Goal: Task Accomplishment & Management: Complete application form

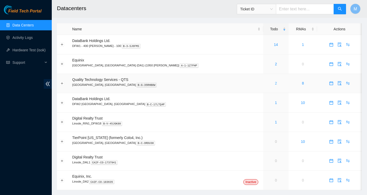
click at [275, 83] on link "2" at bounding box center [276, 83] width 2 height 4
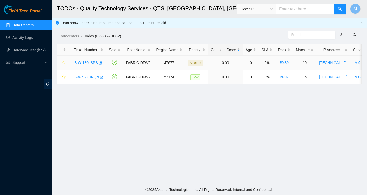
click at [90, 62] on link "B-W-130LSPS" at bounding box center [86, 63] width 24 height 4
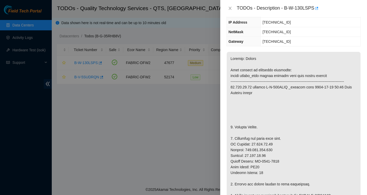
scroll to position [61, 0]
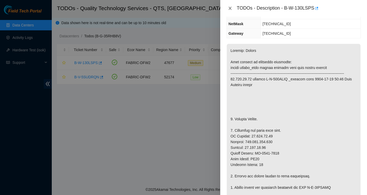
click at [229, 9] on icon "close" at bounding box center [230, 8] width 3 height 3
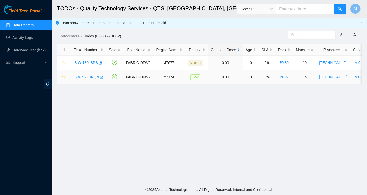
click at [93, 75] on link "B-V-5SUDRQN" at bounding box center [86, 77] width 25 height 4
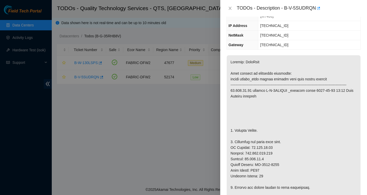
scroll to position [63, 0]
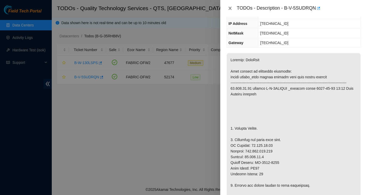
click at [229, 7] on icon "close" at bounding box center [230, 8] width 3 height 3
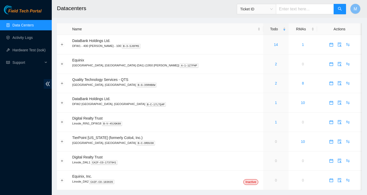
click at [89, 105] on p "DFW2 Richardson, TX B-C-17LTQ4P" at bounding box center [166, 104] width 188 height 5
click at [275, 83] on link "2" at bounding box center [276, 83] width 2 height 4
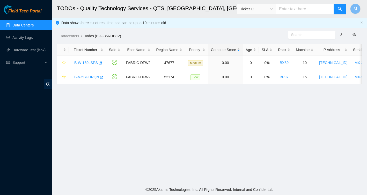
drag, startPoint x: 250, startPoint y: 45, endPoint x: 235, endPoint y: 98, distance: 55.8
click at [235, 98] on main "TODOs - Quality Technology Services - QTS, Irving, TX Ticket ID M Data shown he…" at bounding box center [210, 92] width 316 height 184
click at [81, 63] on link "B-W-130LSPS" at bounding box center [86, 63] width 24 height 4
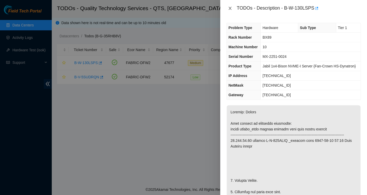
click at [230, 9] on icon "close" at bounding box center [230, 8] width 4 height 4
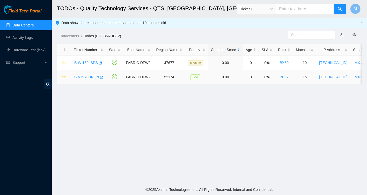
click at [89, 77] on link "B-V-5SUDRQN" at bounding box center [86, 77] width 25 height 4
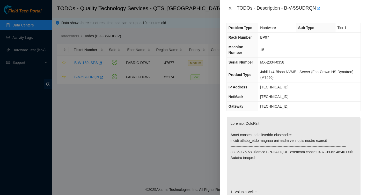
click at [230, 8] on icon "close" at bounding box center [230, 8] width 3 height 3
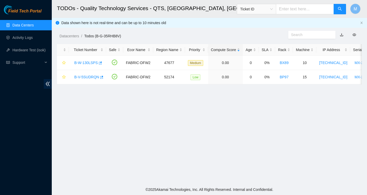
click at [367, 8] on div "TODOs - Description - undefined Problem Type N/A Rack Number N/A Machine Number…" at bounding box center [367, 97] width 0 height 195
click at [92, 63] on link "B-W-130LSPS" at bounding box center [86, 63] width 24 height 4
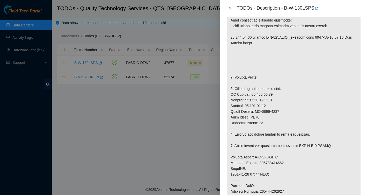
scroll to position [153, 0]
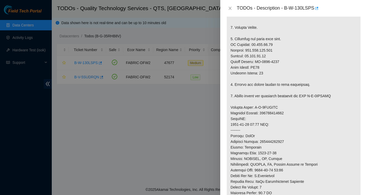
click at [193, 90] on div at bounding box center [183, 97] width 367 height 195
click at [233, 9] on button "Close" at bounding box center [230, 8] width 7 height 5
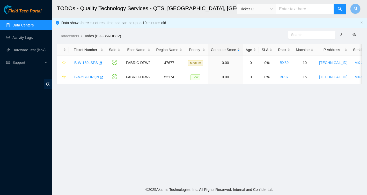
scroll to position [94, 0]
click at [96, 63] on link "B-W-130LSPS" at bounding box center [86, 63] width 24 height 4
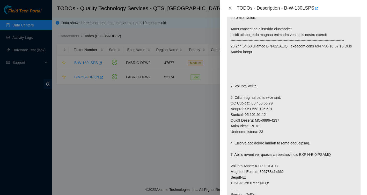
click at [231, 9] on icon "close" at bounding box center [230, 8] width 3 height 3
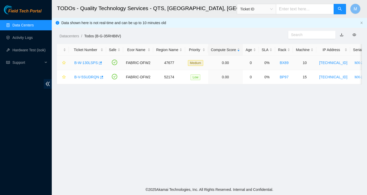
click at [89, 63] on link "B-W-130LSPS" at bounding box center [86, 63] width 24 height 4
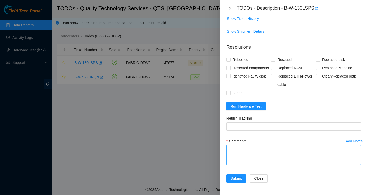
click at [249, 149] on textarea "Comment" at bounding box center [294, 155] width 134 height 20
click at [233, 151] on textarea "Comment" at bounding box center [294, 155] width 134 height 20
paste textarea "Ticket: New SN: Bad SN:"
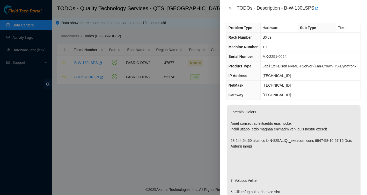
scroll to position [0, 0]
click at [286, 8] on div "TODOs - Description - B-W-130LSPS" at bounding box center [299, 8] width 124 height 8
drag, startPoint x: 286, startPoint y: 8, endPoint x: 316, endPoint y: 9, distance: 29.8
click at [316, 9] on div "TODOs - Description - B-W-130LSPS" at bounding box center [299, 8] width 124 height 8
copy div "B-W-130LSPS"
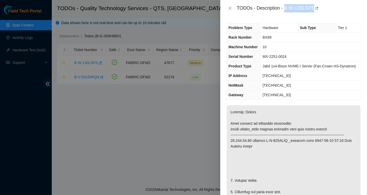
copy div "B-W-130LSPS"
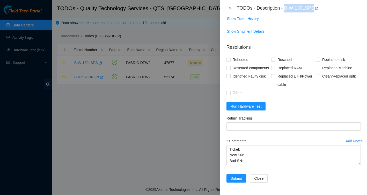
scroll to position [428, 0]
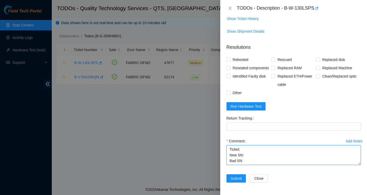
click at [251, 149] on textarea "Ticket: New SN: Bad SN:" at bounding box center [294, 155] width 134 height 20
paste textarea "B-W-130LSPS"
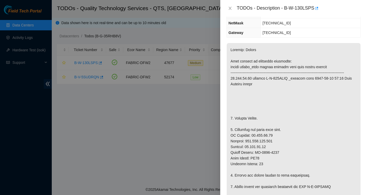
scroll to position [98, 0]
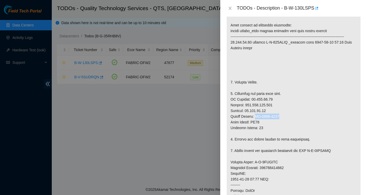
drag, startPoint x: 257, startPoint y: 133, endPoint x: 286, endPoint y: 134, distance: 28.8
click at [286, 134] on p at bounding box center [294, 159] width 134 height 304
copy p "MX-2308-0375"
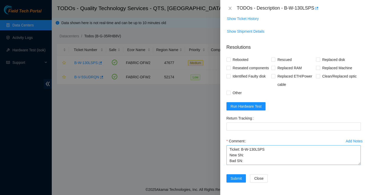
scroll to position [428, 0]
click at [254, 152] on textarea "Ticket: B-W-130LSPS New SN: Bad SN:" at bounding box center [294, 155] width 134 height 20
paste textarea "MX-2308-0375"
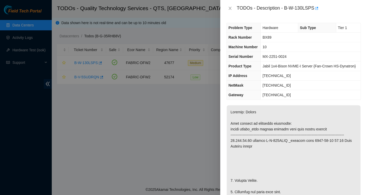
scroll to position [0, 0]
drag, startPoint x: 264, startPoint y: 63, endPoint x: 294, endPoint y: 62, distance: 30.1
click at [294, 61] on td "MX-2251-0024" at bounding box center [311, 57] width 100 height 10
copy span "MX-2251-0024"
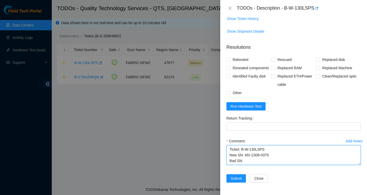
scroll to position [428, 0]
click at [251, 158] on textarea "Ticket: B-W-130LSPS New SN: MX-2308-0375 Bad SN:" at bounding box center [294, 155] width 134 height 20
paste textarea "MX-2251-0024"
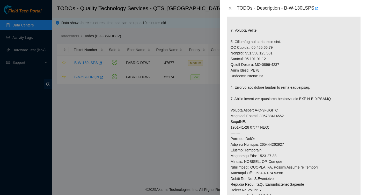
scroll to position [150, 0]
drag, startPoint x: 231, startPoint y: 127, endPoint x: 294, endPoint y: 131, distance: 63.6
click at [294, 131] on p at bounding box center [294, 107] width 134 height 304
copy p "Service Order: B-V-5RTYLMF Tracking Numbers: 883507831383"
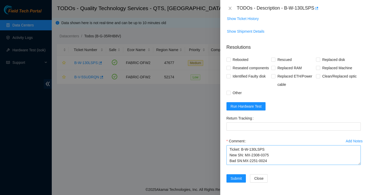
scroll to position [428, 0]
click at [277, 160] on textarea "Ticket: B-W-130LSPS New SN: MX-2308-0375 Bad SN:MX-2251-0024" at bounding box center [294, 155] width 134 height 20
paste textarea "Service Order: B-V-5RTYLMF Tracking Numbers: 883507831383"
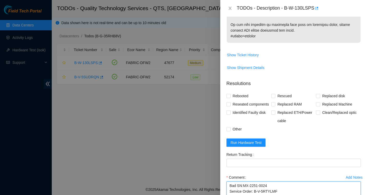
scroll to position [333, 0]
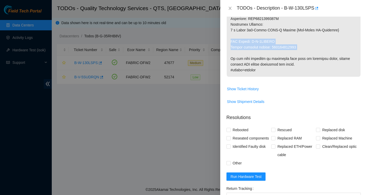
drag, startPoint x: 231, startPoint y: 58, endPoint x: 303, endPoint y: 67, distance: 72.6
copy p "RMA Return: B-V-5RTYLMO Return tracking number: 883146629134"
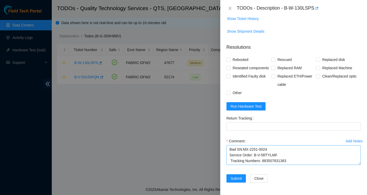
scroll to position [428, 0]
click at [296, 150] on textarea "Ticket: B-W-130LSPS New SN: MX-2308-0375 Bad SN:MX-2251-0024 Service Order: B-V…" at bounding box center [294, 155] width 134 height 20
paste textarea "RMA Return: B-V-5RTYLMO Return tracking number: 883146629134"
click at [230, 155] on textarea "Ticket: B-W-130LSPS New SN: MX-2308-0375 Bad SN:MX-2251-0024 Service Order: B-V…" at bounding box center [294, 155] width 134 height 20
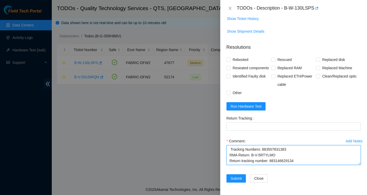
drag, startPoint x: 272, startPoint y: 155, endPoint x: 299, endPoint y: 155, distance: 27.7
click at [299, 155] on textarea "Ticket: B-W-130LSPS New SN: MX-2308-0375 Bad SN:MX-2251-0024 Service Order: B-V…" at bounding box center [294, 155] width 134 height 20
type textarea "Ticket: B-W-130LSPS New SN: MX-2308-0375 Bad SN:MX-2251-0024 Service Order: B-V…"
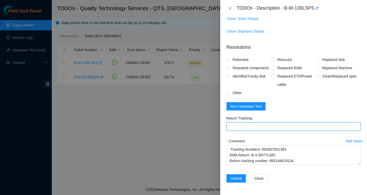
click at [265, 129] on Tracking "Return Tracking" at bounding box center [294, 126] width 134 height 8
paste Tracking "883146629134"
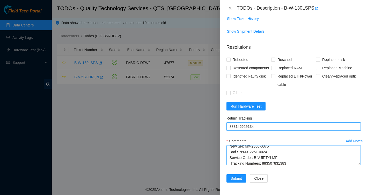
scroll to position [16, 0]
type Tracking "883146629134"
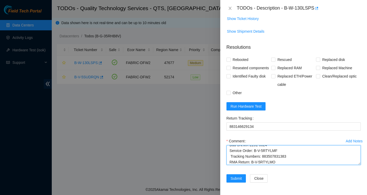
click at [232, 156] on textarea "Ticket: B-W-130LSPS New SN: MX-2308-0375 Bad SN:MX-2251-0024 Service Order: B-V…" at bounding box center [294, 155] width 134 height 20
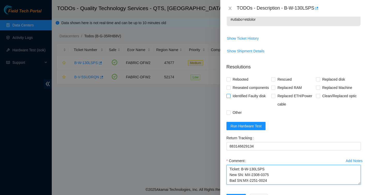
scroll to position [379, 0]
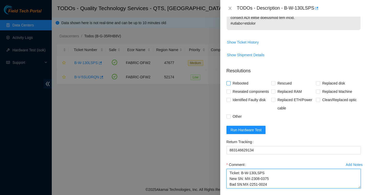
type textarea "Ticket: B-W-130LSPS New SN: MX-2308-0375 Bad SN:MX-2251-0024 Service Order: B-V…"
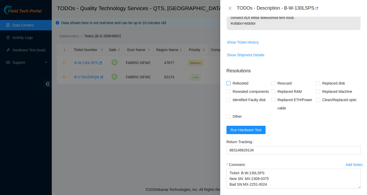
click at [231, 85] on span at bounding box center [229, 83] width 4 height 4
click at [230, 85] on input "Rebooted" at bounding box center [229, 83] width 4 height 4
checkbox input "true"
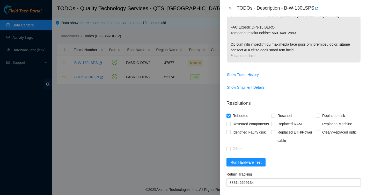
scroll to position [375, 0]
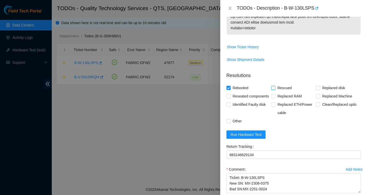
click at [273, 89] on input "Rescued" at bounding box center [273, 88] width 4 height 4
checkbox input "true"
click at [320, 98] on input "Replaced Machine" at bounding box center [318, 96] width 4 height 4
checkbox input "true"
click at [230, 98] on span at bounding box center [229, 96] width 4 height 4
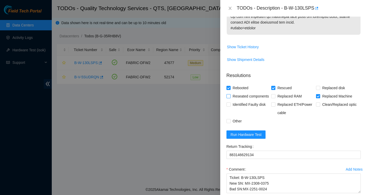
click at [230, 98] on input "Reseated components" at bounding box center [229, 96] width 4 height 4
checkbox input "true"
click at [229, 123] on input "Other" at bounding box center [229, 121] width 4 height 4
checkbox input "true"
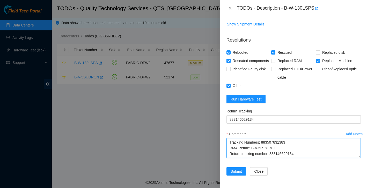
scroll to position [46, 0]
drag, startPoint x: 229, startPoint y: 142, endPoint x: 299, endPoint y: 168, distance: 74.3
click at [299, 168] on form "Resolutions Rebooted Rescued Replaced disk Reseated components Replaced RAM Rep…" at bounding box center [294, 106] width 134 height 149
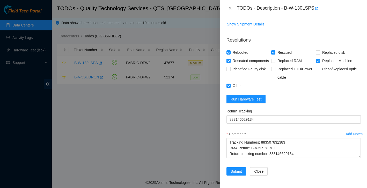
click at [339, 85] on div "Rebooted Rescued Replaced disk Reseated components Replaced RAM Replaced Machin…" at bounding box center [294, 68] width 134 height 41
click at [251, 97] on span "Run Hardware Test" at bounding box center [246, 99] width 31 height 6
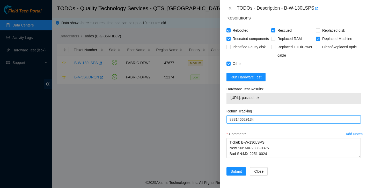
scroll to position [450, 0]
click at [235, 174] on span "Submit" at bounding box center [236, 171] width 11 height 6
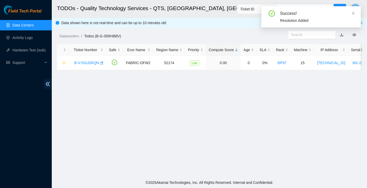
scroll to position [102, 0]
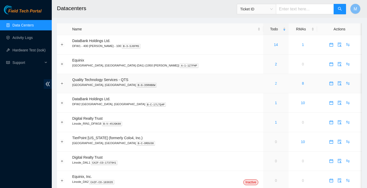
click at [275, 84] on link "2" at bounding box center [276, 83] width 2 height 4
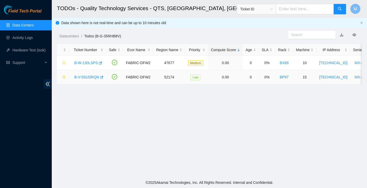
click at [91, 78] on link "B-V-5SUDRQN" at bounding box center [86, 77] width 25 height 4
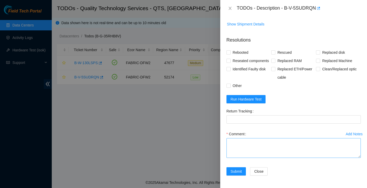
scroll to position [435, 0]
click at [244, 141] on textarea "Comment" at bounding box center [294, 148] width 134 height 20
paste textarea "Ticket: New SN: Bad SN:"
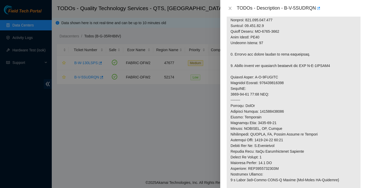
scroll to position [188, 0]
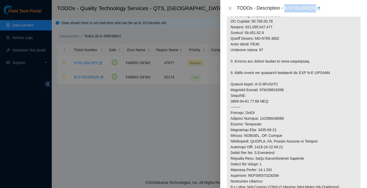
drag, startPoint x: 286, startPoint y: 9, endPoint x: 317, endPoint y: 7, distance: 30.9
click at [317, 7] on div "TODOs - Description - B-V-5SUDRQN" at bounding box center [299, 8] width 124 height 8
copy div "B-V-5SUDRQN"
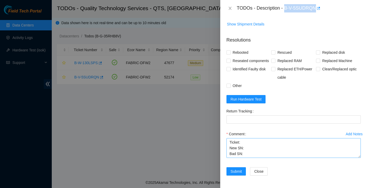
scroll to position [435, 0]
click at [253, 142] on textarea "Ticket: New SN: Bad SN:" at bounding box center [294, 148] width 134 height 20
paste textarea "B-V-5SUDRQN"
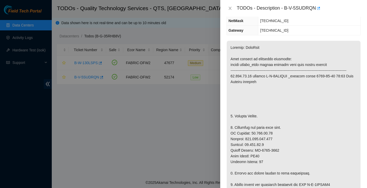
scroll to position [105, 0]
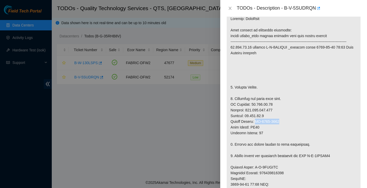
drag, startPoint x: 256, startPoint y: 127, endPoint x: 285, endPoint y: 125, distance: 28.8
click at [285, 125] on p at bounding box center [294, 164] width 134 height 304
copy p "MX-2332-0416"
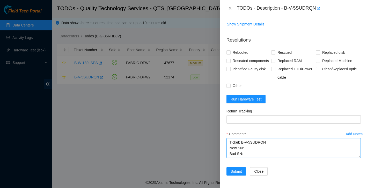
scroll to position [435, 0]
click at [257, 148] on textarea "Ticket: B-V-5SUDRQN New SN: Bad SN:" at bounding box center [294, 148] width 134 height 20
paste textarea "MX-2332-0416"
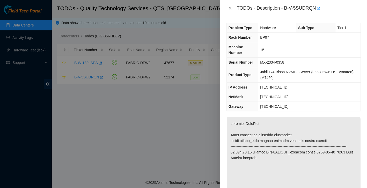
scroll to position [0, 0]
drag, startPoint x: 259, startPoint y: 62, endPoint x: 287, endPoint y: 62, distance: 28.2
click at [287, 62] on td "MX-2334-0358" at bounding box center [310, 63] width 102 height 10
copy span "MX-2334-0358"
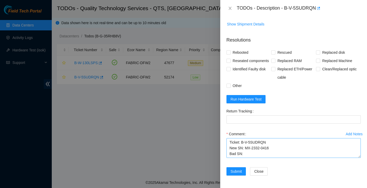
scroll to position [435, 0]
click at [250, 153] on textarea "Ticket: B-V-5SUDRQN New SN: MX-2332-0416 Bad SN:" at bounding box center [294, 148] width 134 height 20
paste textarea "MX-2334-0358"
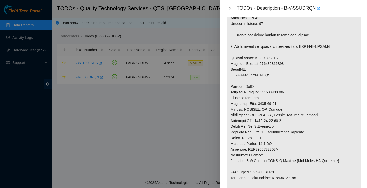
scroll to position [180, 0]
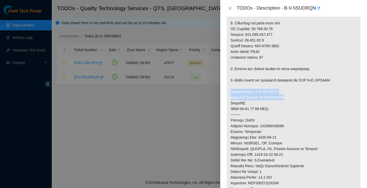
drag, startPoint x: 231, startPoint y: 98, endPoint x: 297, endPoint y: 104, distance: 66.3
click at [297, 104] on p at bounding box center [294, 89] width 134 height 304
copy p "Service Order: B-V-5SXHOWX Tracking Numbers: 883507688078"
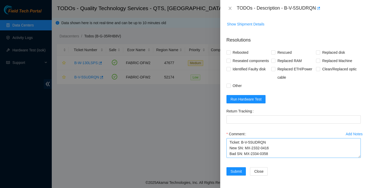
scroll to position [435, 0]
click at [279, 153] on textarea "Ticket: B-V-5SUDRQN New SN: MX-2332-0416 Bad SN: MX-2334-0358" at bounding box center [294, 148] width 134 height 20
paste textarea "Service Order: B-V-5SXHOWX Tracking Numbers: 883507688078"
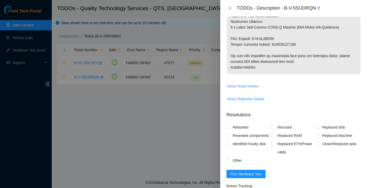
scroll to position [305, 0]
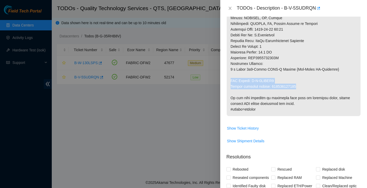
drag, startPoint x: 231, startPoint y: 87, endPoint x: 304, endPoint y: 92, distance: 74.0
copy p "RMA Return: B-V-5SXHOX6 Return tracking number: 883472159780"
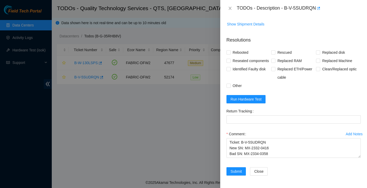
scroll to position [435, 0]
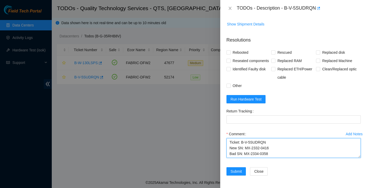
click at [274, 154] on textarea "Ticket: B-V-5SUDRQN New SN: MX-2332-0416 Bad SN: MX-2334-0358 Service Order: B-…" at bounding box center [294, 148] width 134 height 20
paste textarea "RMA Return: B-V-5SXHOX6 Return tracking number: 883472159780"
click at [231, 154] on textarea "Ticket: B-V-5SUDRQN New SN: MX-2332-0416 Bad SN: MX-2334-0358 RMA Return: B-V-5…" at bounding box center [294, 148] width 134 height 20
click at [231, 144] on textarea "Ticket: B-V-5SUDRQN New SN: MX-2332-0416 Bad SN: MX-2334-0358 RMA Return: B-V-5…" at bounding box center [294, 148] width 134 height 20
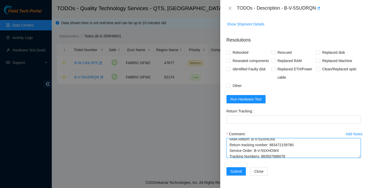
scroll to position [18, 0]
drag, startPoint x: 230, startPoint y: 141, endPoint x: 302, endPoint y: 145, distance: 72.9
click at [302, 145] on textarea "Ticket: B-V-5SUDRQN New SN: MX-2332-0416 Bad SN: MX-2334-0358 RMA Return: B-V-5…" at bounding box center [294, 148] width 134 height 20
click at [287, 155] on textarea "Ticket: B-V-5SUDRQN New SN: MX-2332-0416 Bad SN: MX-2334-0358 Service Order: B-…" at bounding box center [294, 148] width 134 height 20
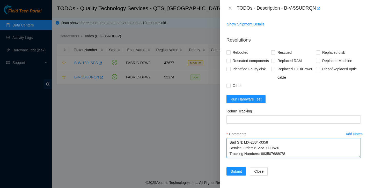
click at [295, 150] on textarea "Ticket: B-V-5SUDRQN New SN: MX-2332-0416 Bad SN: MX-2334-0358 Service Order: B-…" at bounding box center [294, 148] width 134 height 20
paste textarea "RMA Return: B-V-5SXHOX6 Return tracking number: 883472159780"
type textarea "Ticket: B-V-5SUDRQN New SN: MX-2332-0416 Bad SN: MX-2334-0358 Service Order: B-…"
drag, startPoint x: 300, startPoint y: 148, endPoint x: 214, endPoint y: 126, distance: 88.9
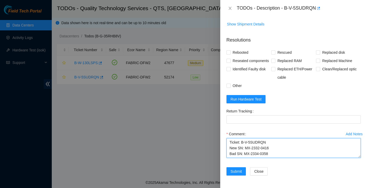
click at [214, 126] on div "TODOs - Description - B-V-5SUDRQN Problem Type Hardware Sub Type Tier 1 Rack Nu…" at bounding box center [183, 94] width 367 height 188
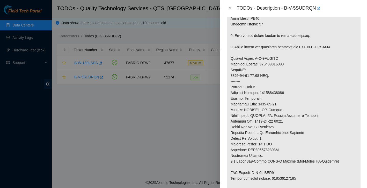
scroll to position [224, 0]
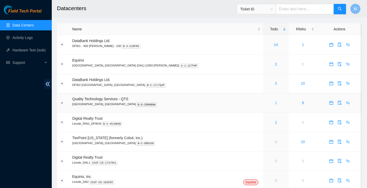
click at [275, 102] on link "1" at bounding box center [276, 103] width 2 height 4
